Goal: Find specific page/section: Find specific page/section

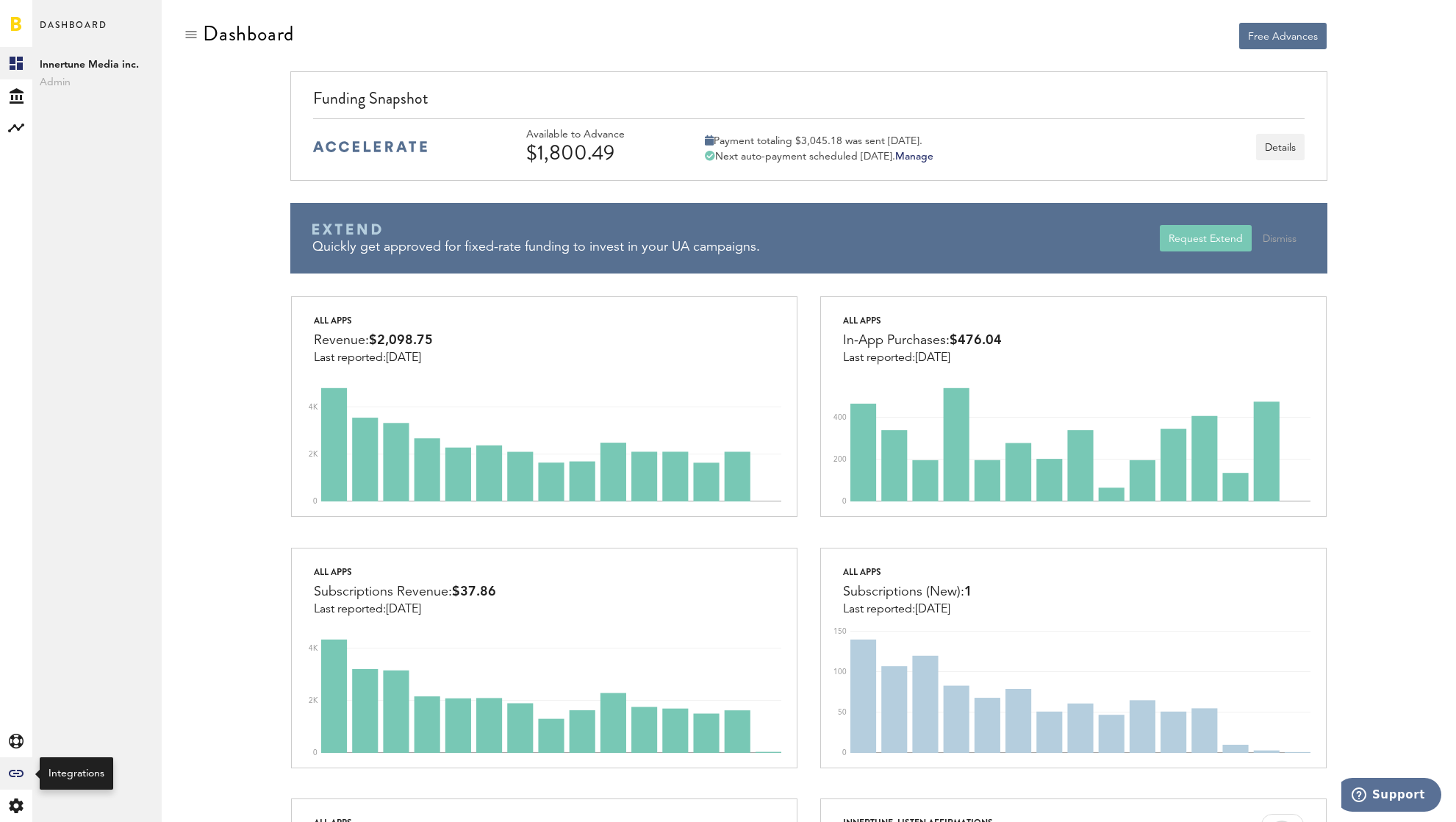
click at [20, 776] on icon at bounding box center [16, 773] width 15 height 7
click at [7, 130] on icon at bounding box center [16, 128] width 18 height 18
click at [63, 59] on link "Monetization" at bounding box center [97, 63] width 130 height 32
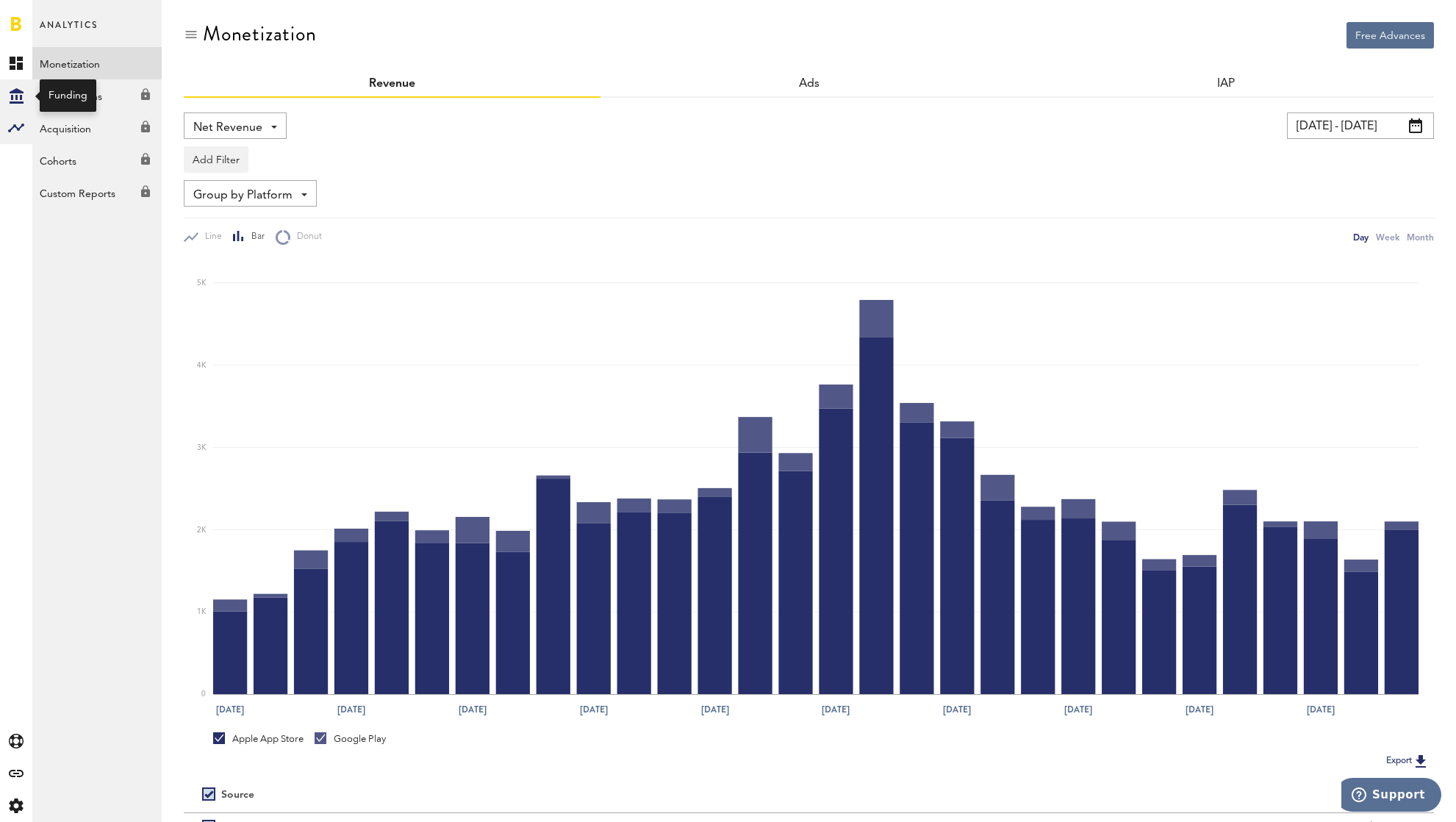
click at [22, 97] on icon "Created with Sketch." at bounding box center [17, 95] width 14 height 15
click at [50, 66] on link "Overview" at bounding box center [97, 63] width 130 height 32
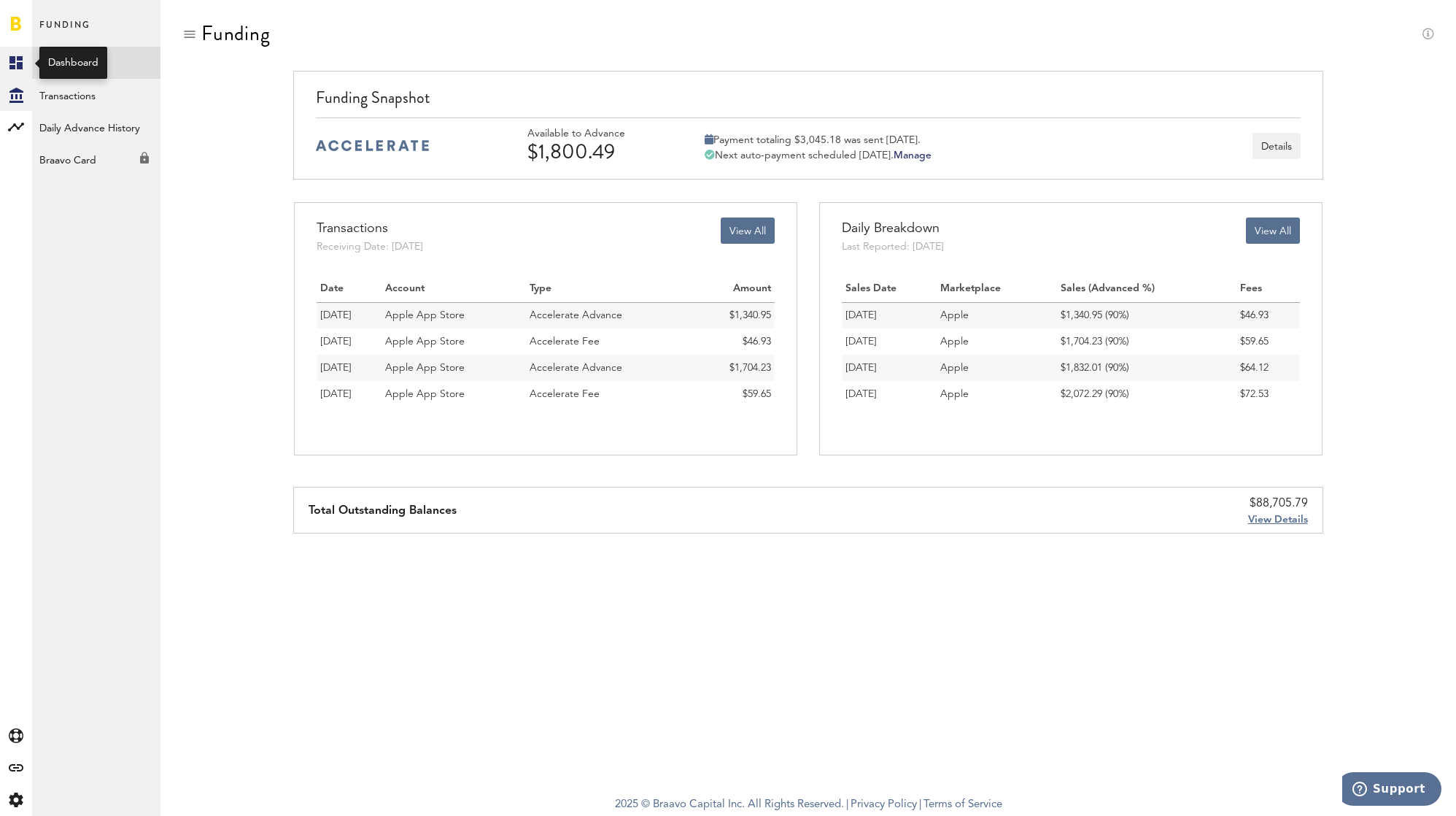
click at [22, 63] on icon at bounding box center [16, 62] width 13 height 13
